Goal: Find specific page/section: Find specific page/section

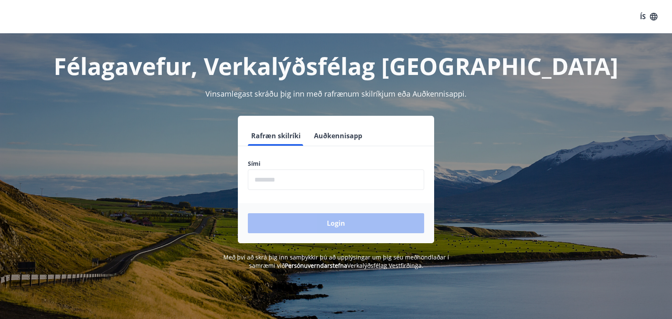
click at [260, 183] on input "phone" at bounding box center [336, 179] width 176 height 20
type input "********"
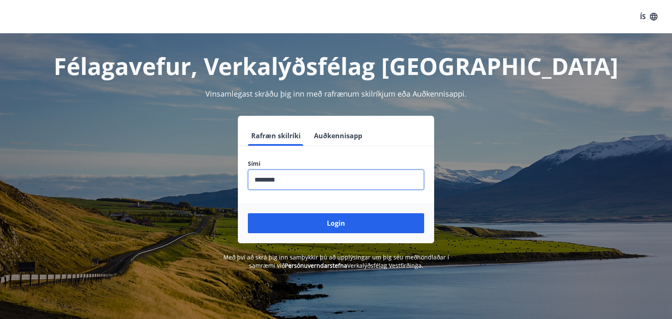
click at [298, 223] on button "Login" at bounding box center [336, 223] width 176 height 20
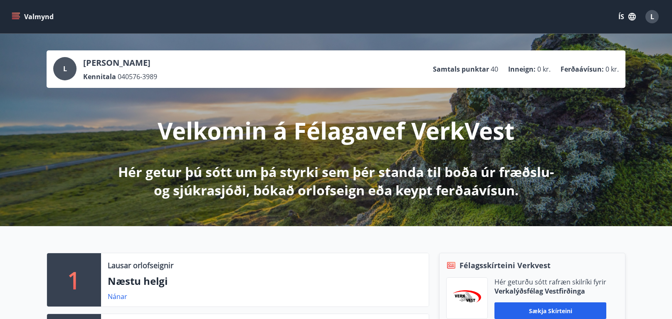
click at [20, 16] on icon "menu" at bounding box center [16, 16] width 8 height 8
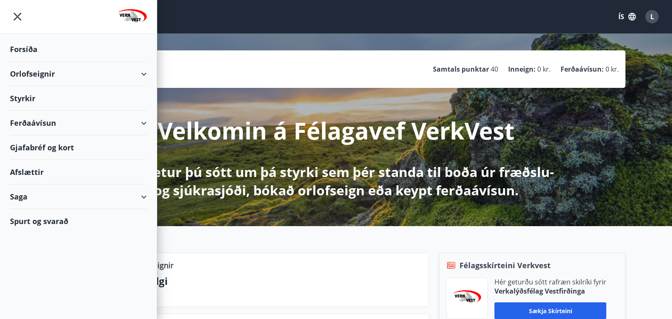
click at [143, 123] on div "Ferðaávísun" at bounding box center [78, 123] width 137 height 25
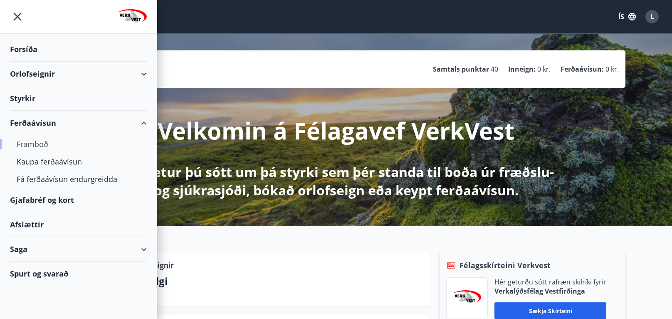
click at [45, 141] on div "Framboð" at bounding box center [79, 143] width 124 height 17
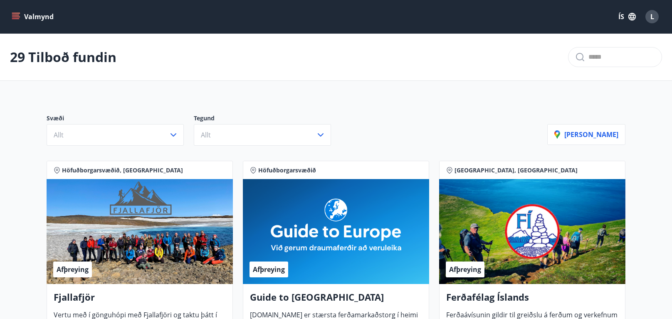
scroll to position [194, 0]
